Goal: Task Accomplishment & Management: Manage account settings

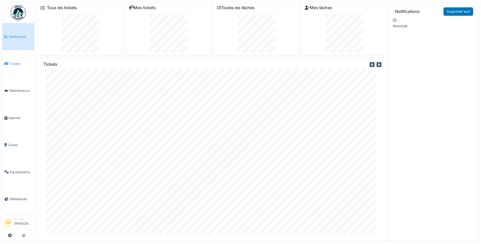
click at [13, 61] on span "Tickets" at bounding box center [20, 63] width 23 height 5
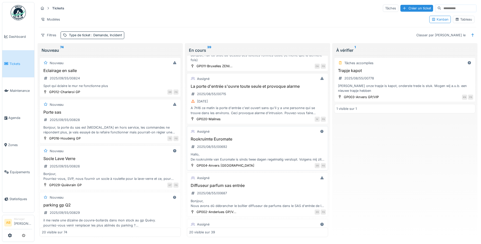
scroll to position [774, 0]
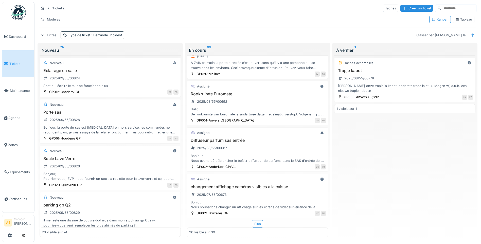
click at [256, 224] on div "Plus" at bounding box center [257, 223] width 11 height 7
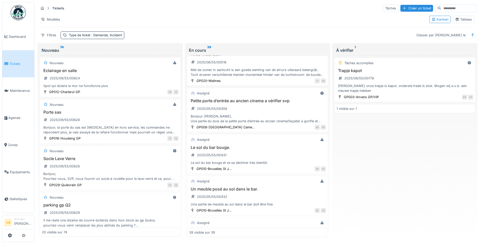
scroll to position [1401, 0]
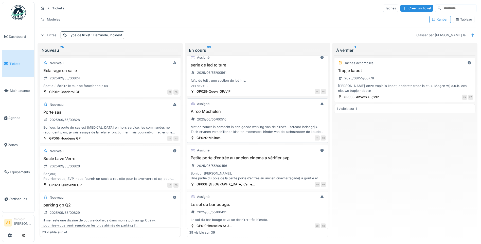
click at [244, 129] on div "Met de zomer in aantocht is een goede werking van de airco’s uiteraard belangri…" at bounding box center [257, 129] width 137 height 10
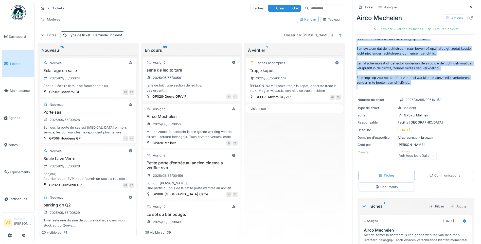
scroll to position [51, 0]
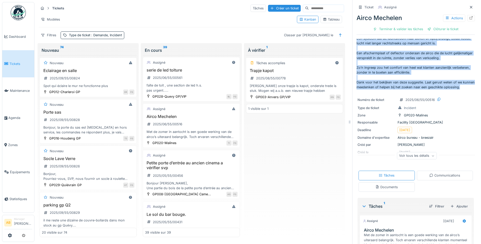
drag, startPoint x: 353, startPoint y: 41, endPoint x: 422, endPoint y: 88, distance: 83.7
click at [422, 88] on p "Met de zomer in aantocht is een goede werking van de airco’s uiteraard belangri…" at bounding box center [415, 64] width 118 height 51
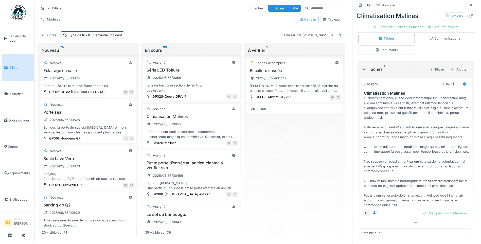
scroll to position [87, 0]
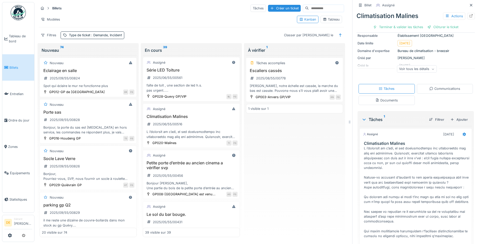
click at [441, 90] on font "Communications" at bounding box center [447, 89] width 26 height 4
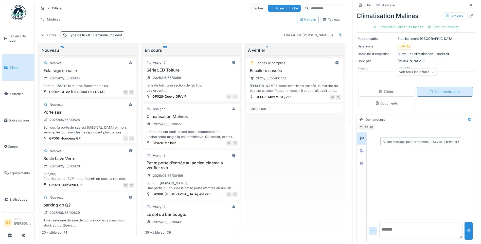
scroll to position [84, 0]
click at [403, 227] on textarea at bounding box center [420, 230] width 83 height 16
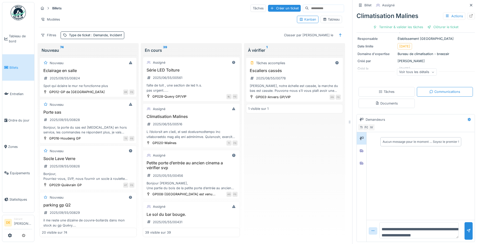
scroll to position [6, 0]
click at [408, 222] on textarea "**********" at bounding box center [418, 230] width 79 height 16
click at [407, 227] on textarea "**********" at bounding box center [418, 230] width 79 height 16
type textarea "**********"
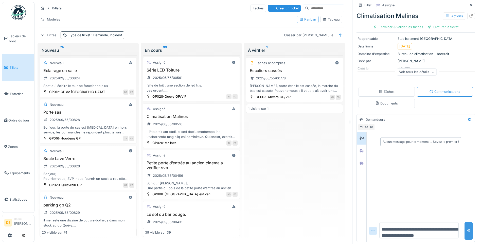
click at [466, 229] on div at bounding box center [468, 230] width 4 height 5
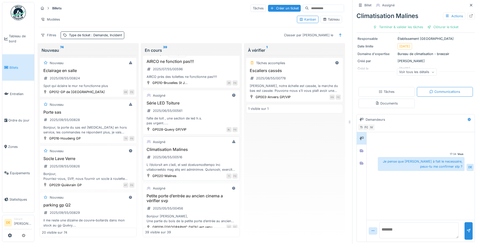
scroll to position [1327, 0]
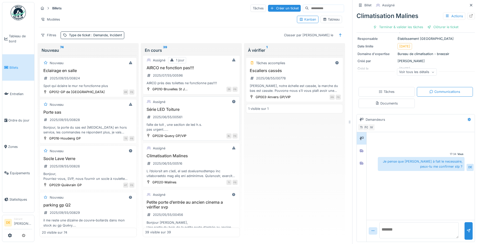
click at [188, 122] on div "faîte de toit , une section de led h.s. pas urgent....." at bounding box center [191, 127] width 93 height 10
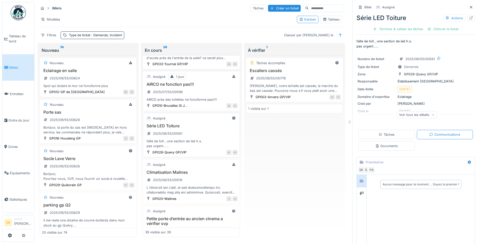
scroll to position [1301, 0]
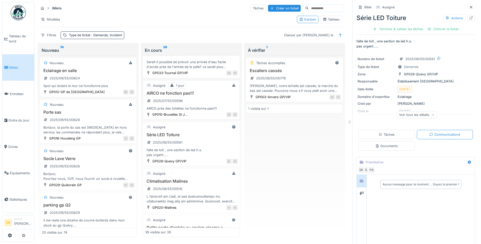
click at [190, 106] on div "AIRCO près des toilettes ne fonctionne pas!!!!" at bounding box center [191, 108] width 93 height 5
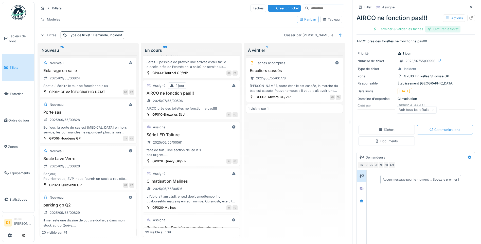
click at [441, 27] on font "Clôturer le ticket" at bounding box center [445, 29] width 25 height 5
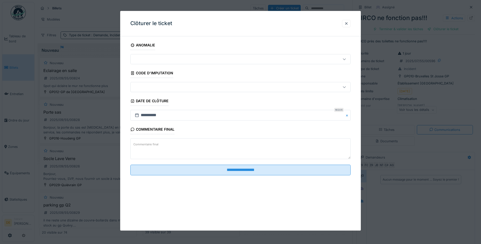
click at [162, 146] on textarea "Commentaire final" at bounding box center [240, 148] width 220 height 21
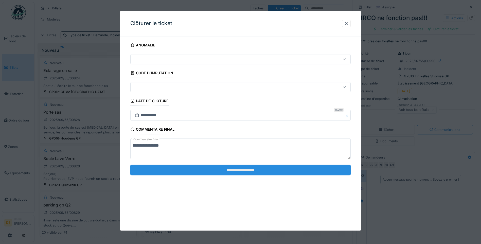
type textarea "**********"
click at [175, 167] on input "**********" at bounding box center [240, 170] width 220 height 11
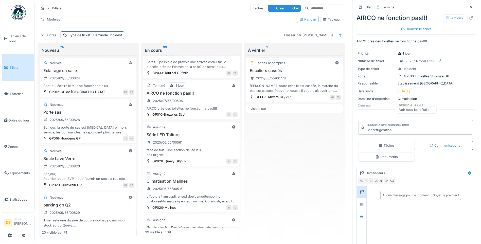
scroll to position [1276, 0]
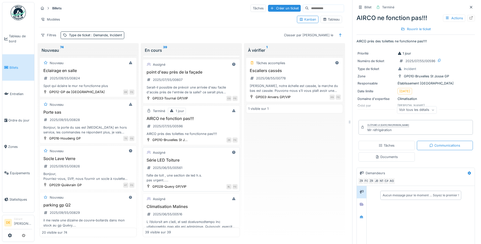
click at [192, 164] on div "Série LED Toiture 2025/06/55/00561 faîte de toit , une section de led h.s. pas …" at bounding box center [191, 170] width 93 height 25
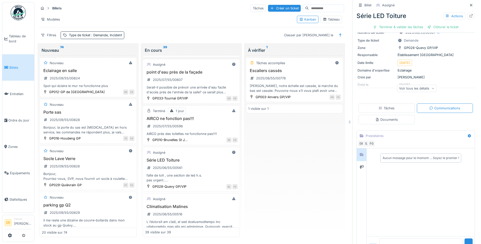
scroll to position [43, 0]
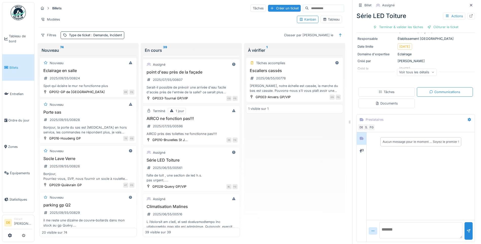
click at [391, 223] on textarea at bounding box center [420, 230] width 83 height 16
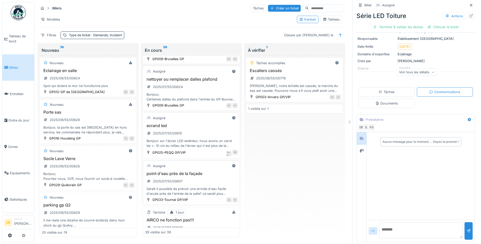
scroll to position [1149, 0]
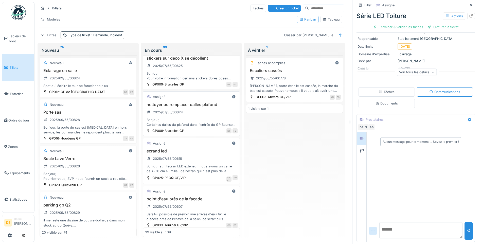
click at [195, 109] on div "nettoyer ou remplacer dalles plafond 2025/07/55/00624 Bonjour, Certaines dalles…" at bounding box center [191, 114] width 93 height 25
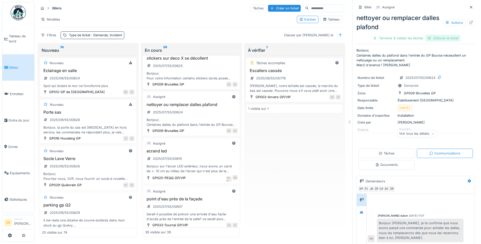
click at [435, 36] on font "Clôturer le ticket" at bounding box center [445, 38] width 25 height 5
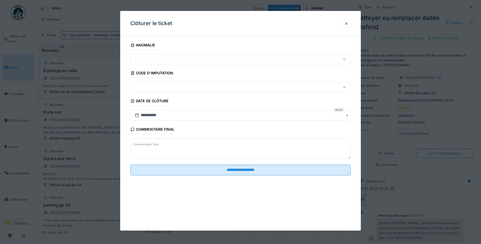
click at [169, 146] on textarea "Commentaire final" at bounding box center [240, 148] width 220 height 21
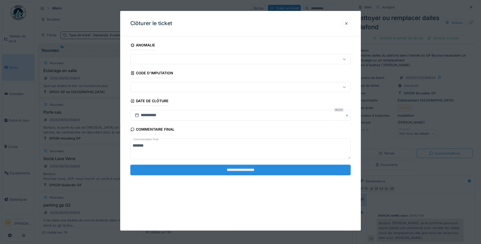
type textarea "*******"
click at [175, 173] on input "**********" at bounding box center [240, 170] width 220 height 11
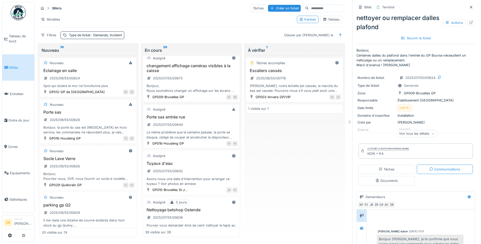
scroll to position [896, 0]
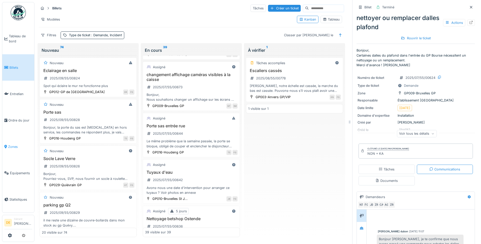
drag, startPoint x: 9, startPoint y: 143, endPoint x: 16, endPoint y: 143, distance: 7.4
click at [9, 144] on span "Zones" at bounding box center [20, 146] width 24 height 5
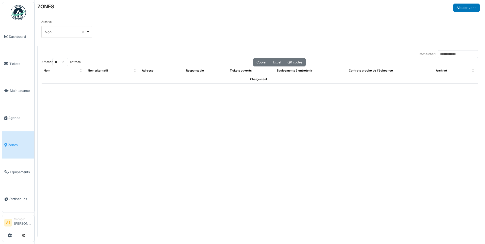
select select "**"
click at [438, 55] on input "Rechercher :" at bounding box center [458, 54] width 40 height 8
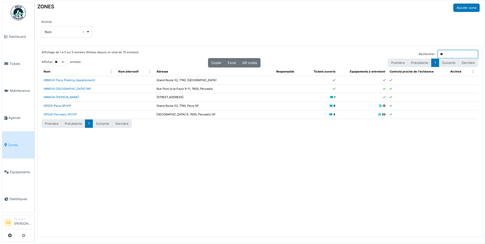
type input "**"
click at [63, 107] on link "GP025-Pecq GP/VIP" at bounding box center [57, 106] width 27 height 4
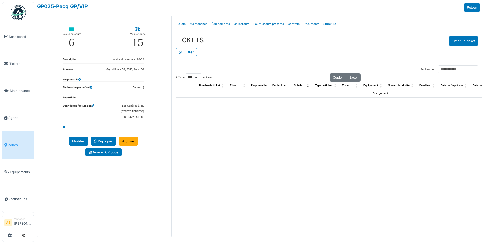
select select "***"
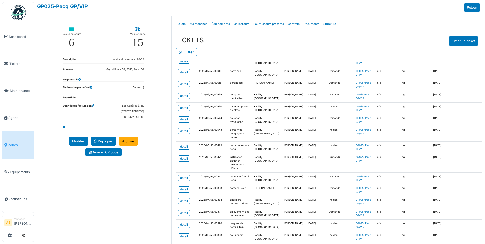
scroll to position [152, 0]
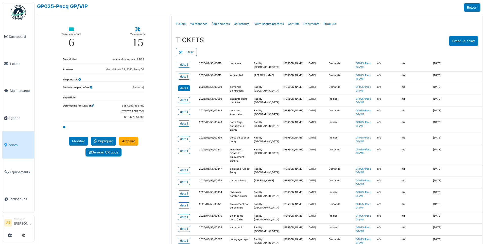
click at [185, 91] on div "detail" at bounding box center [184, 88] width 8 height 5
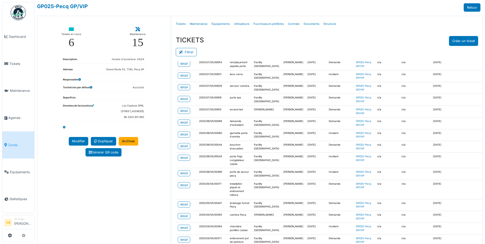
scroll to position [127, 0]
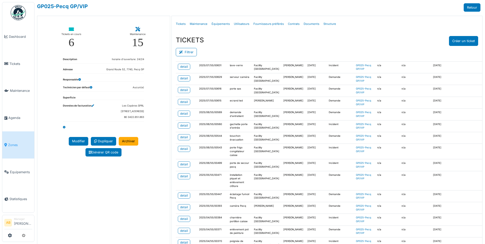
click at [11, 142] on span "Zones" at bounding box center [20, 144] width 24 height 5
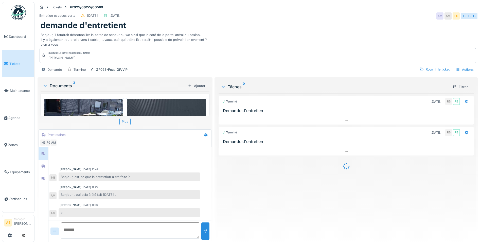
scroll to position [22, 0]
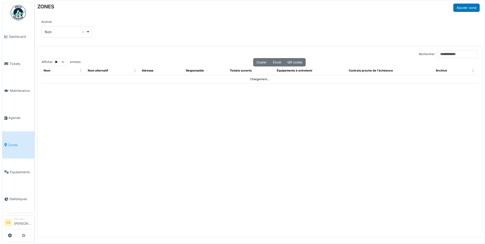
select select "**"
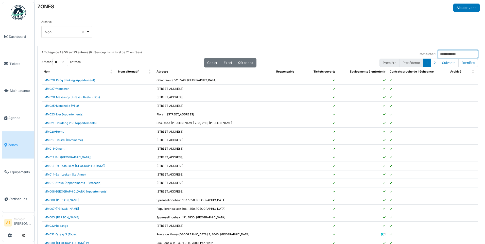
click at [438, 55] on input "Rechercher :" at bounding box center [458, 54] width 40 height 8
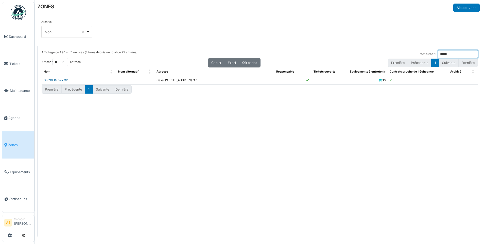
type input "*****"
click at [60, 80] on link "GP030-Renaix GP" at bounding box center [56, 80] width 24 height 4
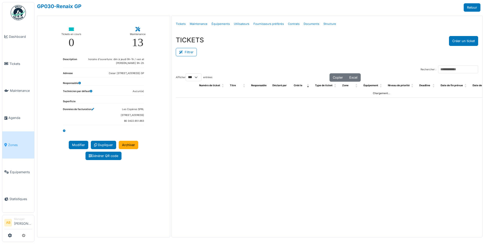
select select "***"
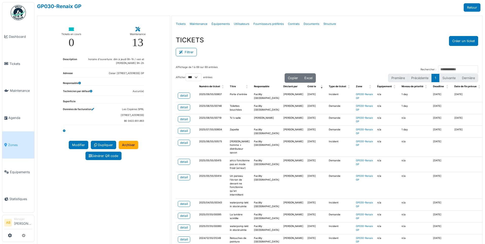
scroll to position [25, 0]
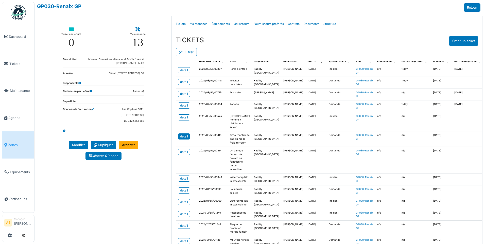
click at [184, 139] on div "detail" at bounding box center [184, 136] width 8 height 5
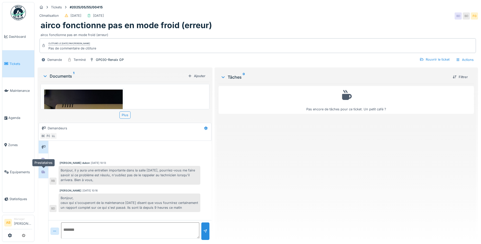
click at [44, 175] on div at bounding box center [44, 172] width 8 height 8
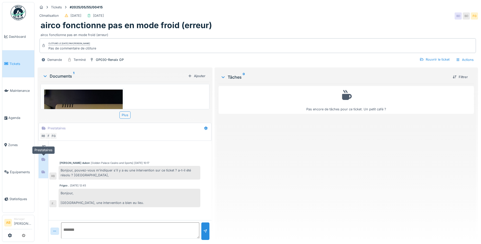
click at [42, 162] on div at bounding box center [44, 159] width 8 height 6
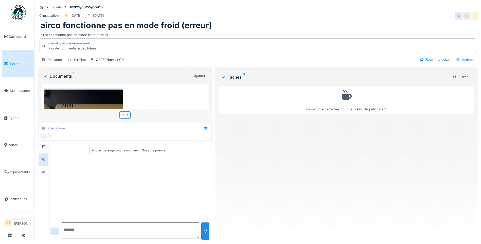
click at [18, 13] on img at bounding box center [18, 12] width 15 height 15
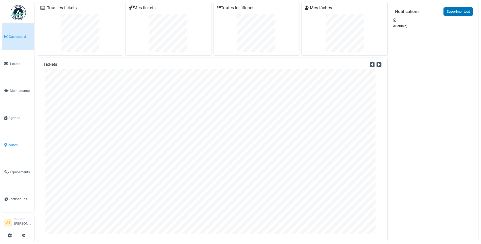
click at [12, 143] on span "Zones" at bounding box center [20, 144] width 24 height 5
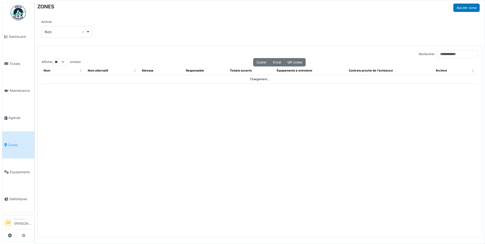
select select "**"
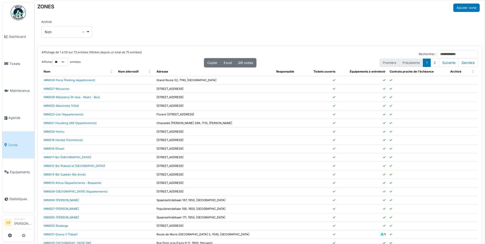
click at [11, 14] on img at bounding box center [18, 12] width 15 height 15
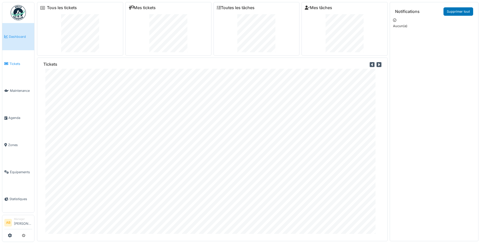
click at [17, 63] on span "Tickets" at bounding box center [20, 63] width 23 height 5
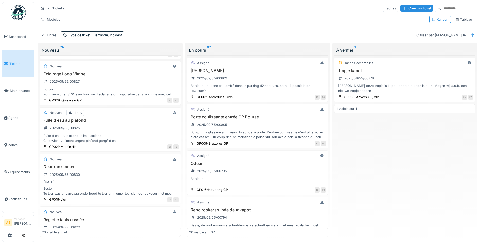
scroll to position [203, 0]
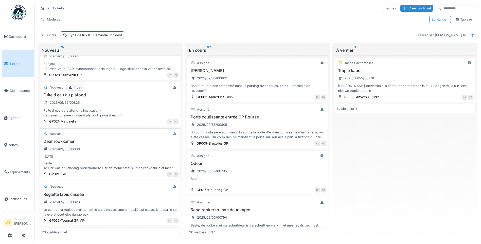
click at [130, 159] on div "08/09/2025" at bounding box center [110, 156] width 137 height 6
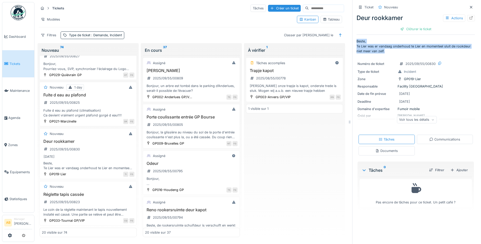
drag, startPoint x: 354, startPoint y: 41, endPoint x: 384, endPoint y: 51, distance: 32.1
click at [384, 51] on p "Beste, Te Lier was er vandaag onderhoud te Lier en momenteel sluit de rookdeur …" at bounding box center [415, 46] width 118 height 15
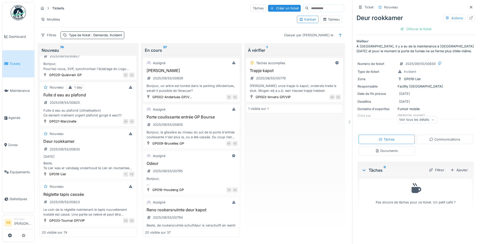
click at [429, 49] on p "Meilleur À Lierre, il y a eu de la maintenance à Lierre aujourd’hui et pour le …" at bounding box center [415, 46] width 118 height 15
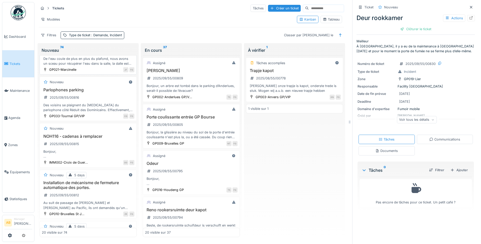
scroll to position [659, 0]
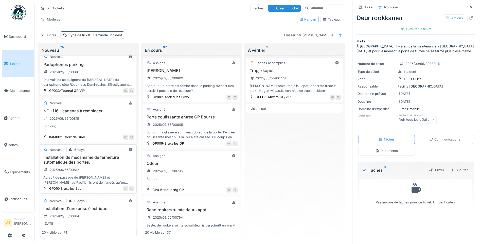
click at [102, 165] on h3 "Installation de mécanisme de fermeture automatique des portes." at bounding box center [88, 160] width 93 height 10
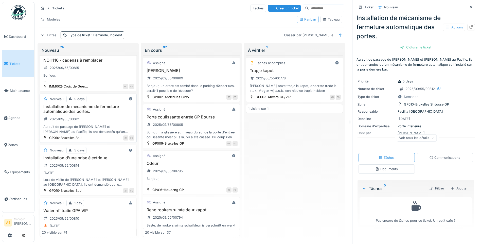
scroll to position [735, 0]
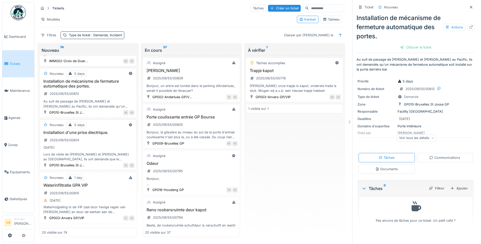
click at [96, 151] on div "11/09/2025" at bounding box center [88, 147] width 93 height 6
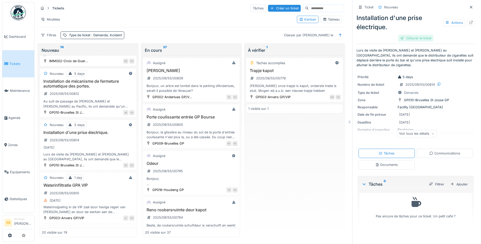
click at [421, 38] on div "Clôturer le ticket" at bounding box center [415, 38] width 35 height 7
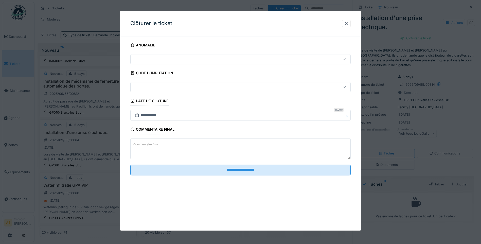
click at [175, 144] on textarea "Commentaire final" at bounding box center [240, 148] width 220 height 21
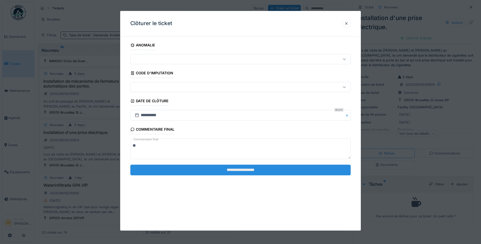
type textarea "**"
click at [184, 167] on input "**********" at bounding box center [240, 170] width 220 height 11
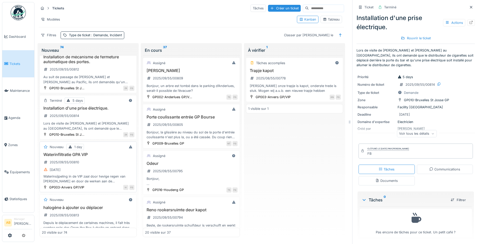
scroll to position [761, 0]
click at [101, 172] on div "Waterinfiltratie GPA VIP 2025/09/55/00810 04/09/2025 Waterinsijpeling in de VIP…" at bounding box center [88, 166] width 93 height 31
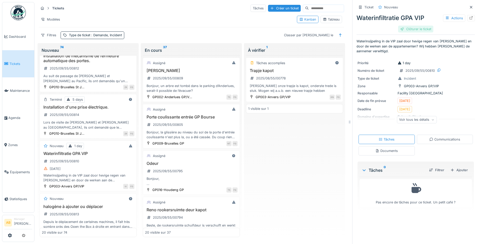
click at [406, 29] on div "Clôturer le ticket" at bounding box center [415, 29] width 35 height 7
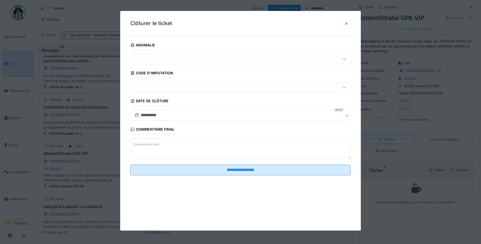
click at [176, 147] on textarea "Commentaire final" at bounding box center [240, 148] width 220 height 21
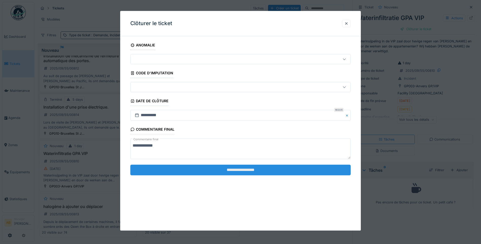
type textarea "**********"
click at [182, 169] on input "**********" at bounding box center [240, 170] width 220 height 11
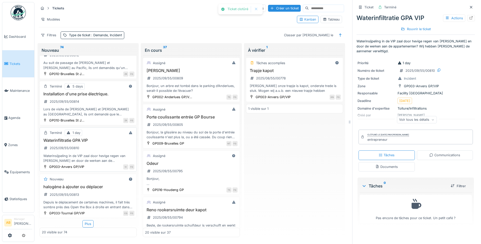
scroll to position [783, 0]
click at [84, 223] on div "Plus" at bounding box center [87, 223] width 11 height 7
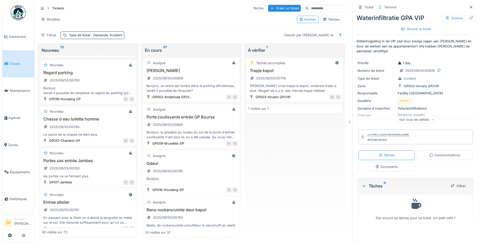
scroll to position [1189, 0]
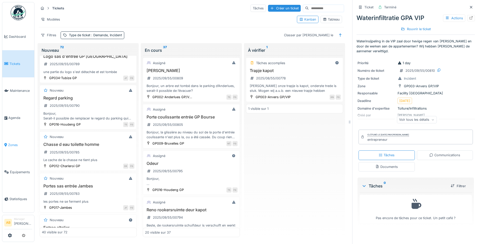
click at [13, 144] on span "Zones" at bounding box center [20, 144] width 24 height 5
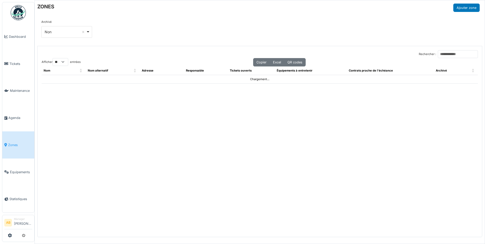
select select "**"
click at [462, 55] on input "Rechercher :" at bounding box center [458, 54] width 40 height 8
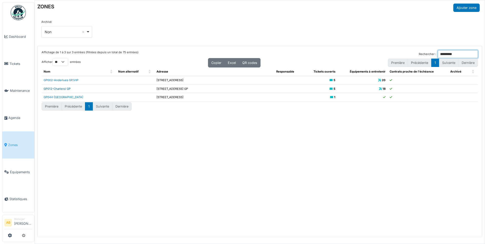
type input "*********"
click at [57, 89] on link "GP012-Charleroi GP" at bounding box center [57, 89] width 27 height 4
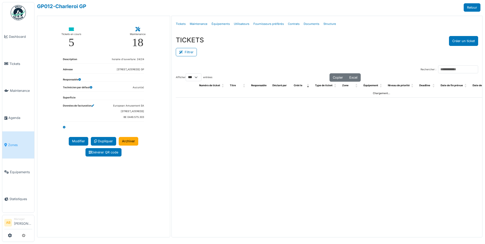
select select "***"
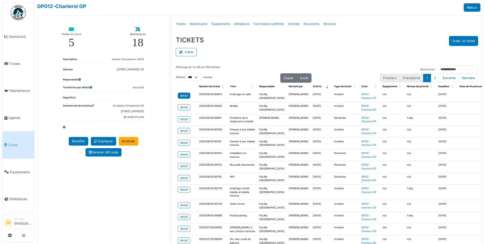
click at [180, 94] on div "detail" at bounding box center [184, 95] width 8 height 5
click at [190, 52] on button "Filtrer" at bounding box center [186, 52] width 21 height 8
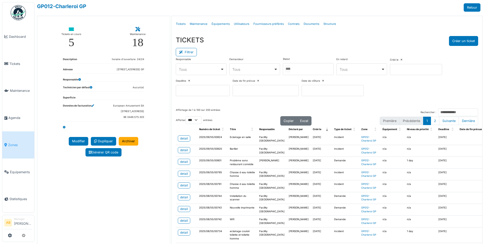
click at [302, 67] on div at bounding box center [308, 69] width 51 height 12
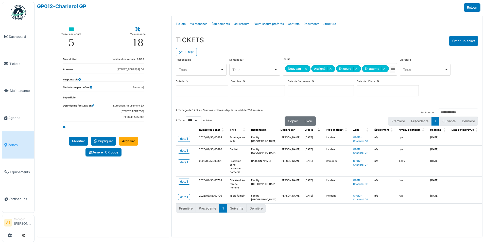
click at [301, 43] on div "TICKETS Créer un ticket" at bounding box center [327, 41] width 302 height 10
click at [182, 153] on div "detail" at bounding box center [184, 150] width 8 height 5
click at [183, 153] on div "detail" at bounding box center [184, 150] width 8 height 5
click at [183, 185] on link "detail" at bounding box center [184, 181] width 12 height 6
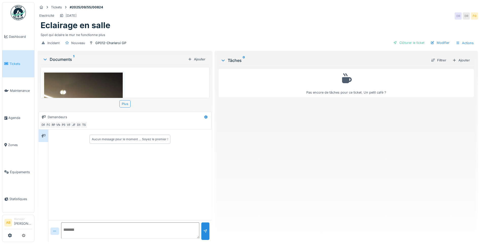
click at [70, 87] on img at bounding box center [83, 125] width 79 height 105
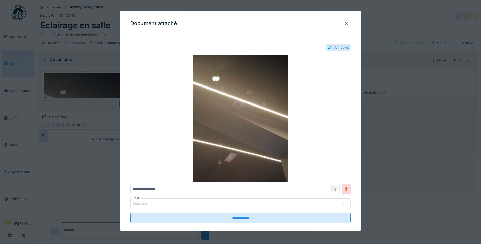
click at [348, 21] on div at bounding box center [346, 23] width 4 height 5
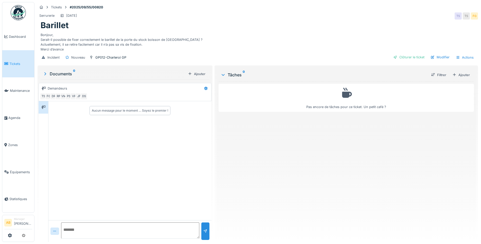
click at [155, 45] on div "Bonjour, Serait-il possible de fixer correctement le barillet de la porte du st…" at bounding box center [258, 41] width 434 height 22
click at [9, 66] on link "Tickets" at bounding box center [18, 63] width 32 height 27
drag, startPoint x: 105, startPoint y: 38, endPoint x: 179, endPoint y: 41, distance: 73.6
click at [179, 41] on div "Bonjour, Serait-il possible de fixer correctement le barillet de la porte du st…" at bounding box center [258, 41] width 434 height 22
copy div "barillet de la porte du stock boisson de Charleroi"
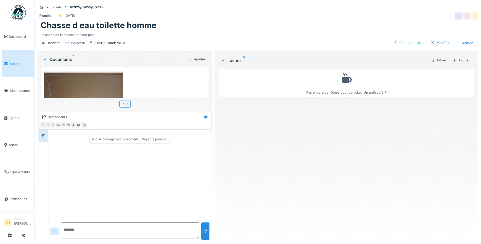
click at [82, 84] on img at bounding box center [83, 125] width 79 height 105
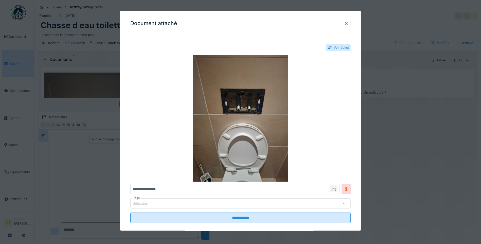
click at [348, 26] on div at bounding box center [346, 23] width 4 height 5
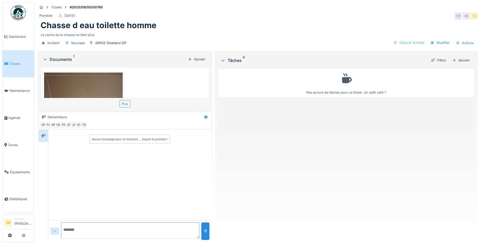
click at [22, 64] on span "Tickets" at bounding box center [20, 63] width 23 height 5
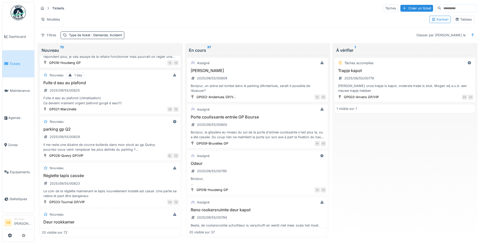
scroll to position [177, 0]
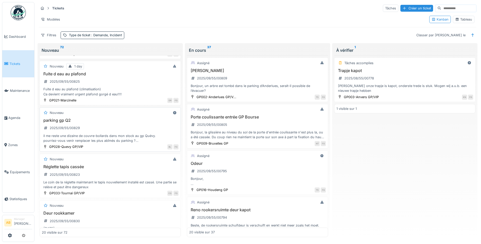
click at [135, 138] on div "il me reste une dizaine de couvre-bollards dans mon stock au gp Quévy. pourriez…" at bounding box center [110, 138] width 137 height 10
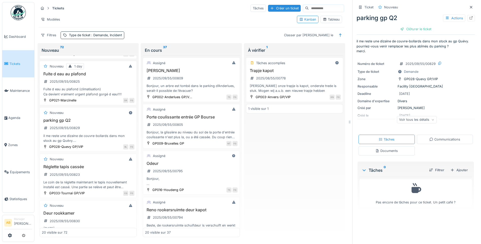
click at [399, 153] on div "Documents" at bounding box center [386, 150] width 56 height 9
click at [439, 139] on div "Communications" at bounding box center [445, 139] width 56 height 9
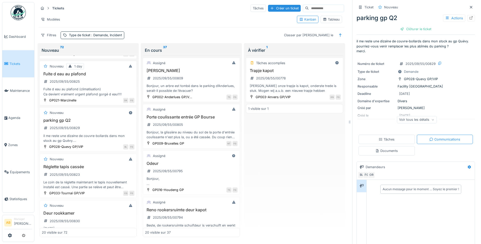
click at [385, 148] on div "Documents" at bounding box center [386, 150] width 23 height 5
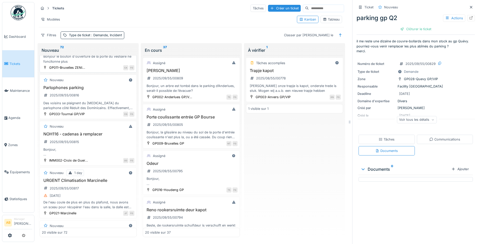
scroll to position [608, 0]
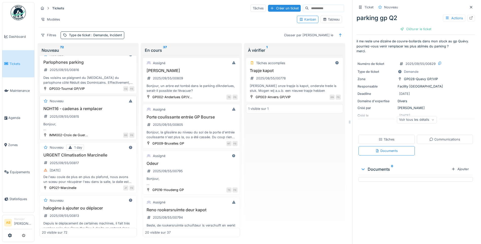
click at [97, 123] on div "NOH116 - cadenas à remplacer 2025/09/55/00815 Bonjour, La clés du cadenas du po…" at bounding box center [88, 118] width 93 height 25
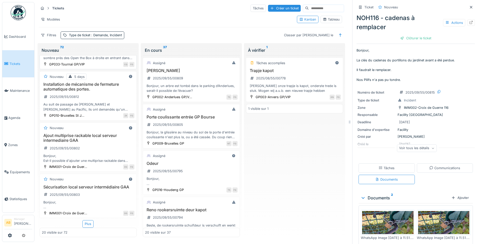
scroll to position [793, 0]
click at [84, 222] on div "Plus" at bounding box center [87, 223] width 11 height 7
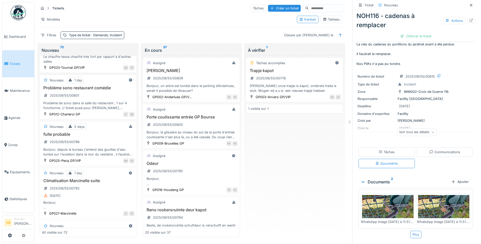
scroll to position [4, 0]
click at [391, 205] on img at bounding box center [387, 206] width 51 height 23
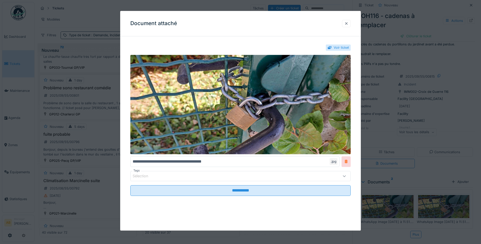
click at [348, 27] on div at bounding box center [346, 23] width 9 height 7
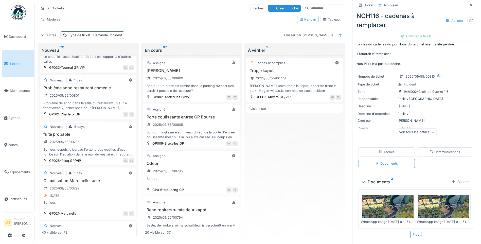
click at [440, 199] on img at bounding box center [443, 206] width 51 height 23
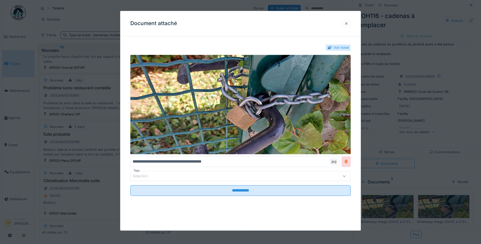
click at [347, 22] on div at bounding box center [346, 23] width 4 height 5
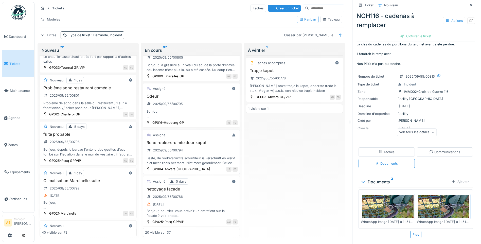
scroll to position [76, 0]
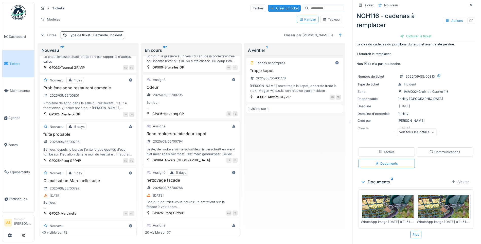
click at [204, 147] on div "Beste, de rookersruimte schuifdeur is verschuift en werkt niet meer zoals het m…" at bounding box center [191, 152] width 93 height 10
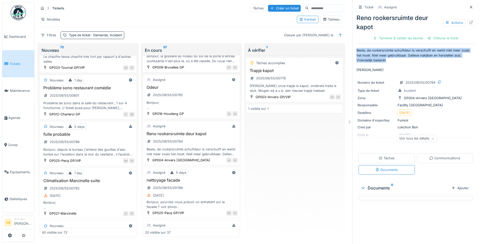
drag, startPoint x: 388, startPoint y: 59, endPoint x: 353, endPoint y: 47, distance: 36.9
click at [356, 48] on p "Beste, de rookersruimte schuifdeur is verschuift en werkt niet meer zoals het m…" at bounding box center [415, 60] width 118 height 24
drag, startPoint x: 353, startPoint y: 47, endPoint x: 364, endPoint y: 49, distance: 11.6
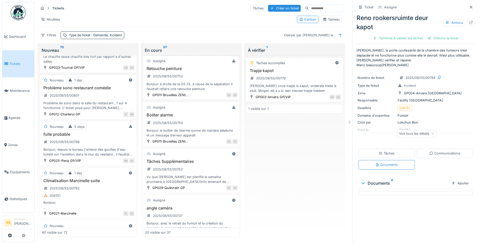
scroll to position [482, 0]
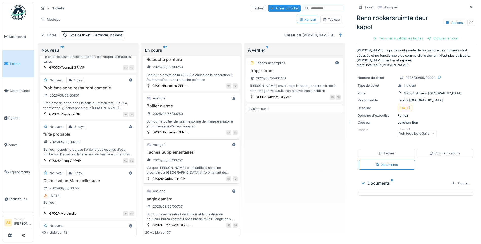
click at [205, 167] on div "Vu que [PERSON_NAME] est planifié la semaine prochaine à [GEOGRAPHIC_DATA](info…" at bounding box center [191, 170] width 93 height 10
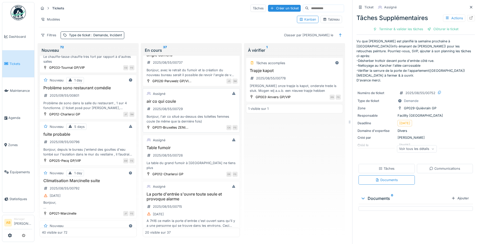
scroll to position [634, 0]
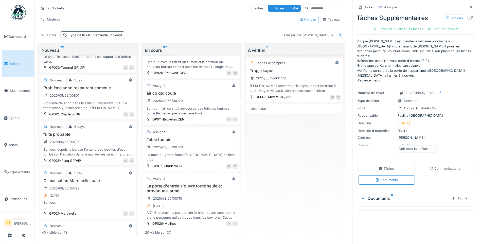
click at [196, 150] on div "Table fumoir 2025/08/55/00726 La table du grand fumoir à charleroi ne tiens plus" at bounding box center [191, 149] width 93 height 25
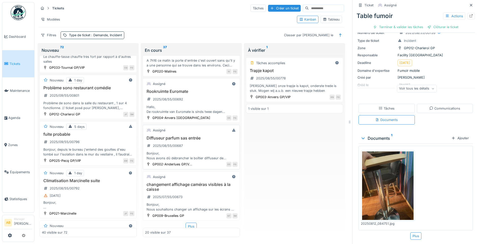
scroll to position [788, 0]
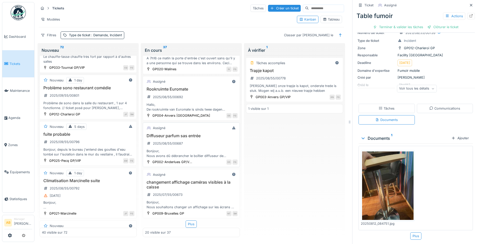
click at [205, 142] on div "Diffuseur parfum sas entrée 2025/08/55/00687 Bonjour, Nous avons dû débrancher …" at bounding box center [191, 145] width 93 height 25
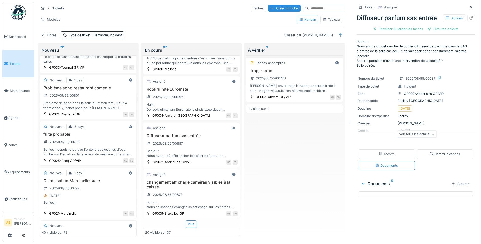
click at [429, 152] on div "Communications" at bounding box center [444, 154] width 31 height 5
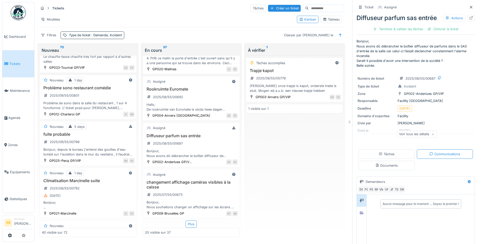
click at [387, 152] on div "Tâches" at bounding box center [386, 154] width 16 height 5
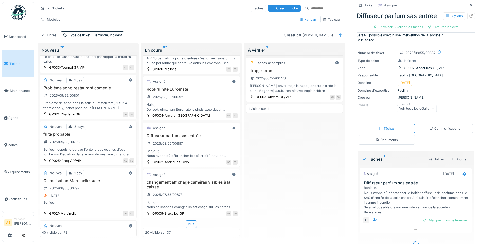
scroll to position [33, 0]
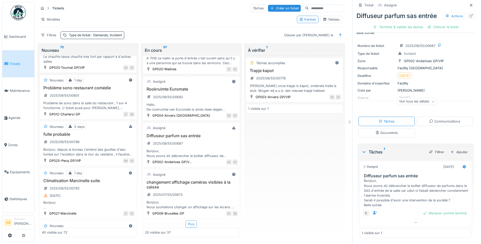
click at [188, 220] on div "Plus" at bounding box center [191, 223] width 11 height 7
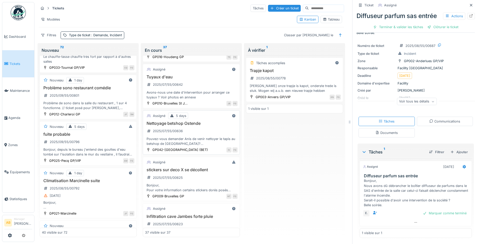
scroll to position [991, 0]
click at [204, 136] on div "Pouvez-vous demander Anis de venir nettoyer le tapis au betshop de Ostende? Att…" at bounding box center [191, 141] width 93 height 10
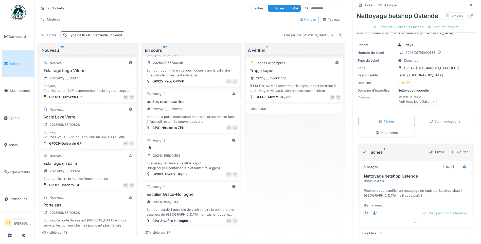
click at [14, 12] on img at bounding box center [18, 12] width 15 height 15
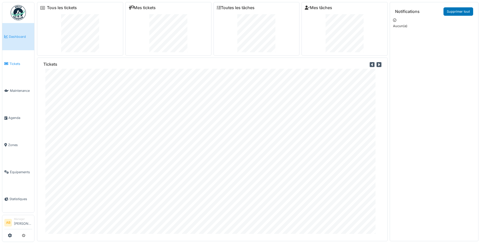
click at [16, 63] on span "Tickets" at bounding box center [20, 63] width 23 height 5
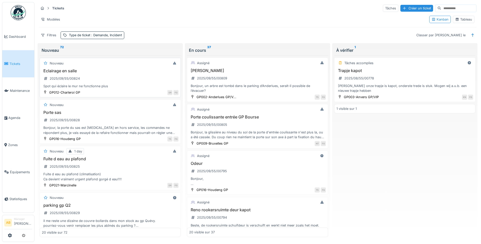
scroll to position [101, 0]
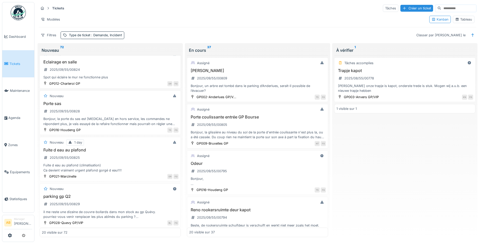
click at [24, 9] on img at bounding box center [18, 12] width 15 height 15
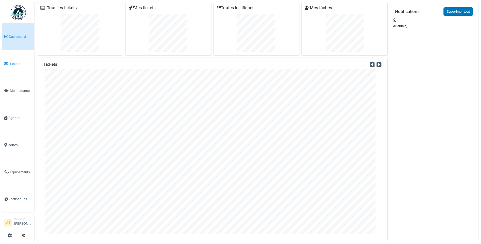
drag, startPoint x: 15, startPoint y: 63, endPoint x: 18, endPoint y: 66, distance: 3.8
click at [16, 64] on span "Tickets" at bounding box center [20, 63] width 23 height 5
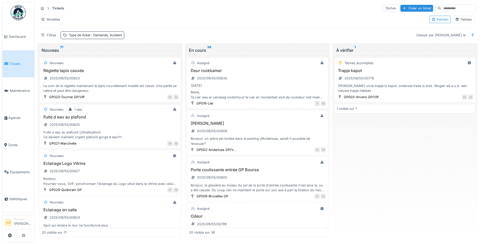
click at [117, 124] on div "Fuite d eau au plafond 2025/09/55/00825 Fuite d eau au plafond (climatisation) …" at bounding box center [110, 127] width 137 height 25
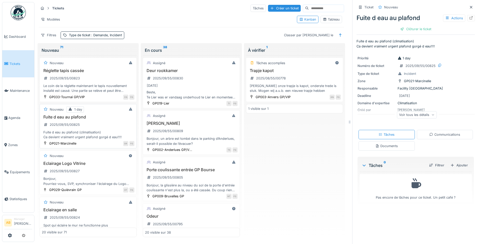
click at [92, 125] on div "Fuite d eau au plafond 2025/09/55/00825 Fuite d eau au plafond (climatisation) …" at bounding box center [88, 127] width 93 height 25
drag, startPoint x: 97, startPoint y: 82, endPoint x: 85, endPoint y: 82, distance: 12.2
click at [96, 82] on div "Réglette tapis cassée 2025/09/55/00823 Le coin de la réglette maintenant le tap…" at bounding box center [88, 80] width 93 height 25
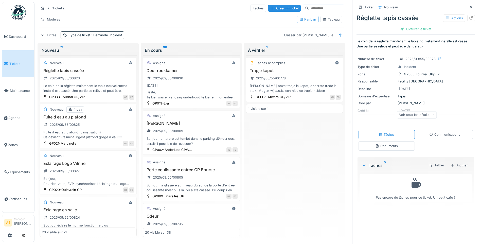
click at [16, 14] on img at bounding box center [18, 12] width 15 height 15
